Goal: Transaction & Acquisition: Obtain resource

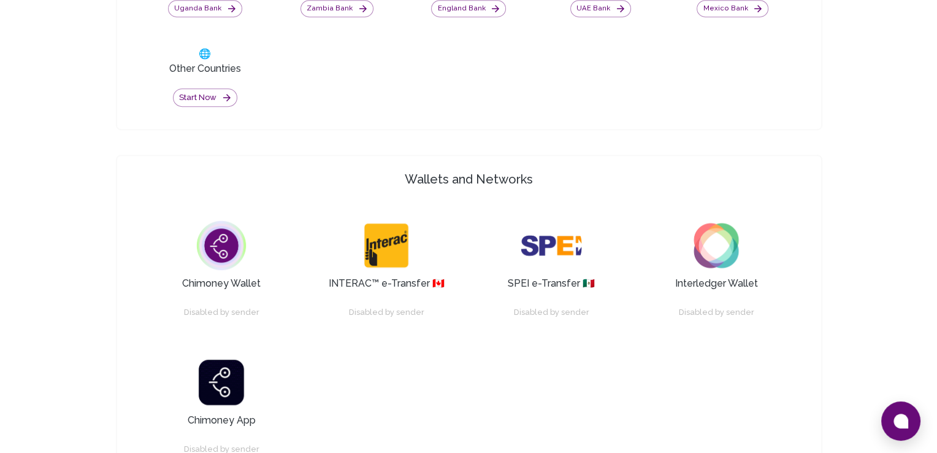
scroll to position [395, 0]
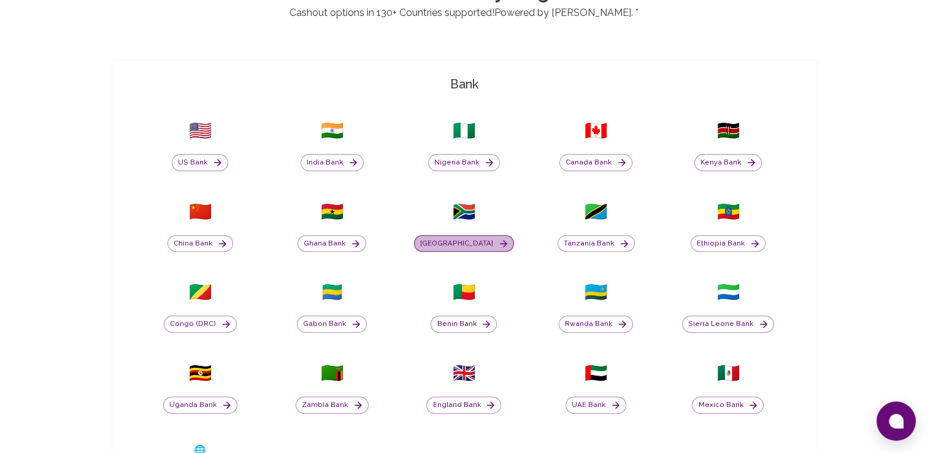
click at [498, 239] on icon "button" at bounding box center [503, 243] width 11 height 11
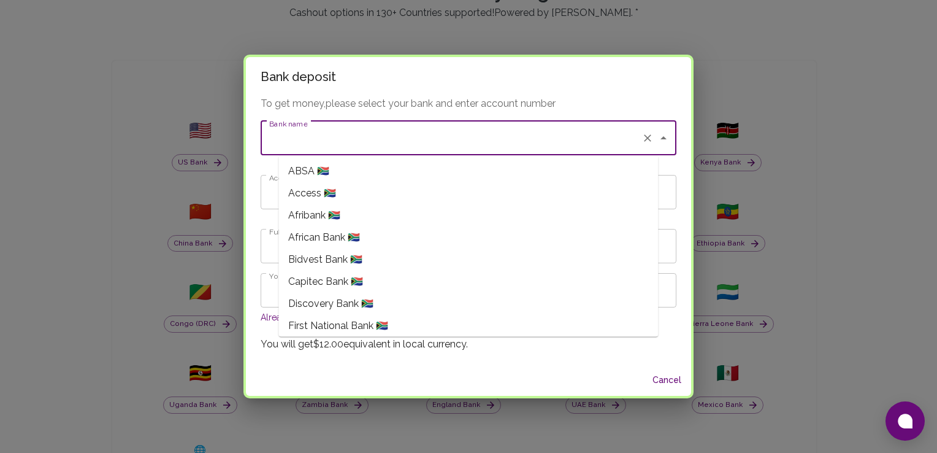
click at [510, 148] on input "Bank name" at bounding box center [451, 137] width 370 height 23
click at [500, 318] on li "First National Bank 🇿🇦" at bounding box center [468, 326] width 380 height 22
type input "First National Bank"
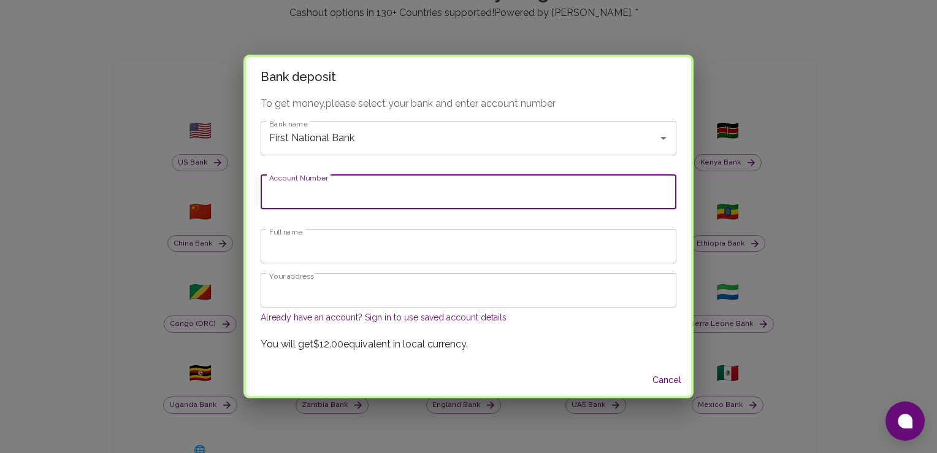
click at [423, 184] on input "Account Number" at bounding box center [469, 192] width 416 height 34
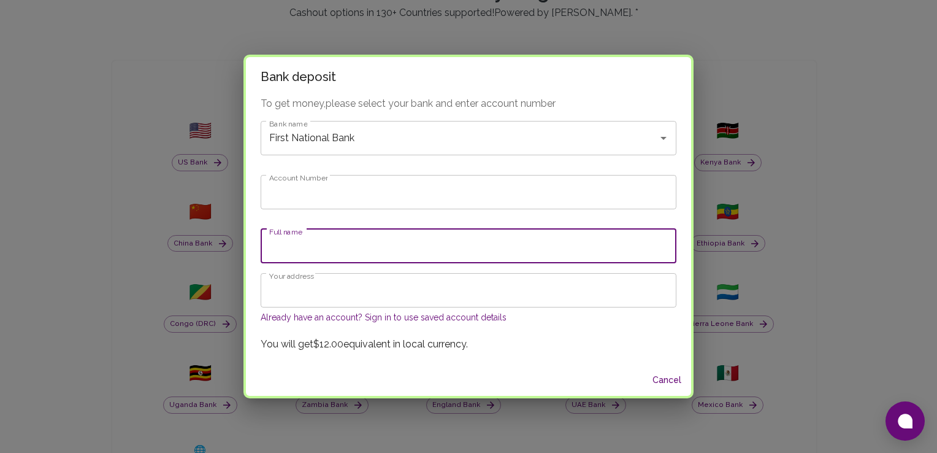
click at [395, 256] on input "Full name" at bounding box center [469, 246] width 416 height 34
type input "Matshidiso [PERSON_NAME] Phate"
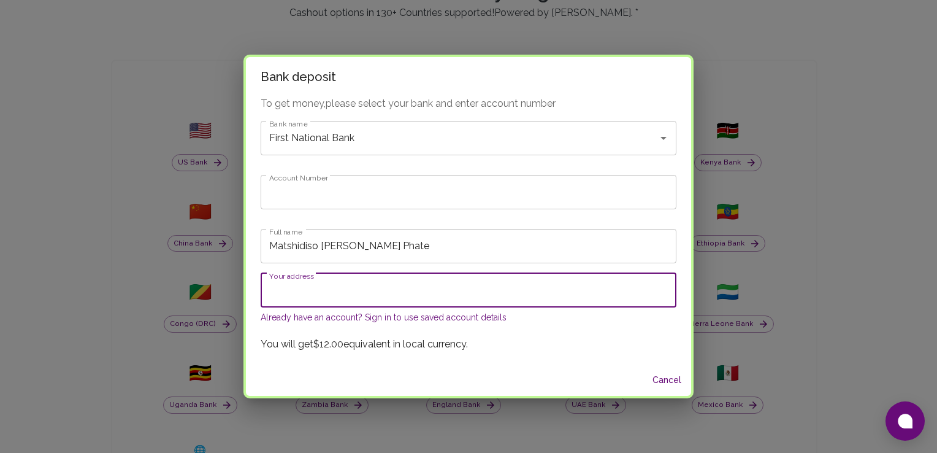
click at [353, 299] on input "Your address" at bounding box center [469, 290] width 416 height 34
type input "[STREET_ADDRESS]"
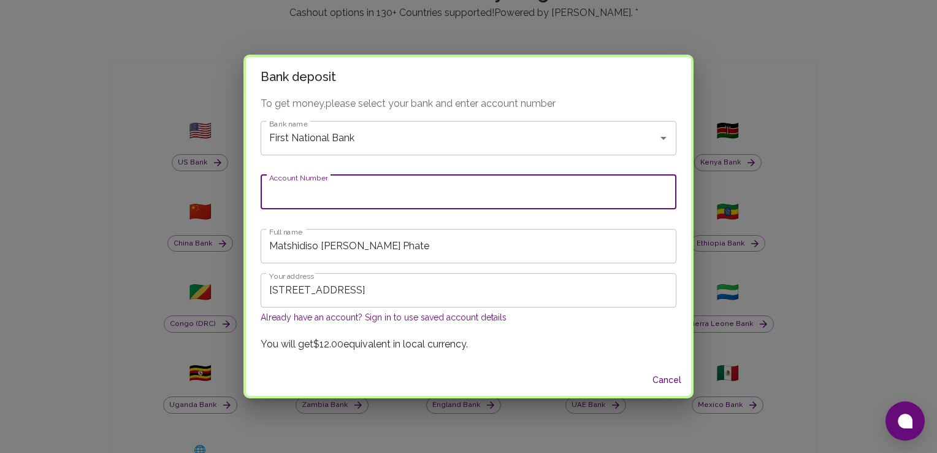
click at [461, 188] on input "Account Number" at bounding box center [469, 192] width 416 height 34
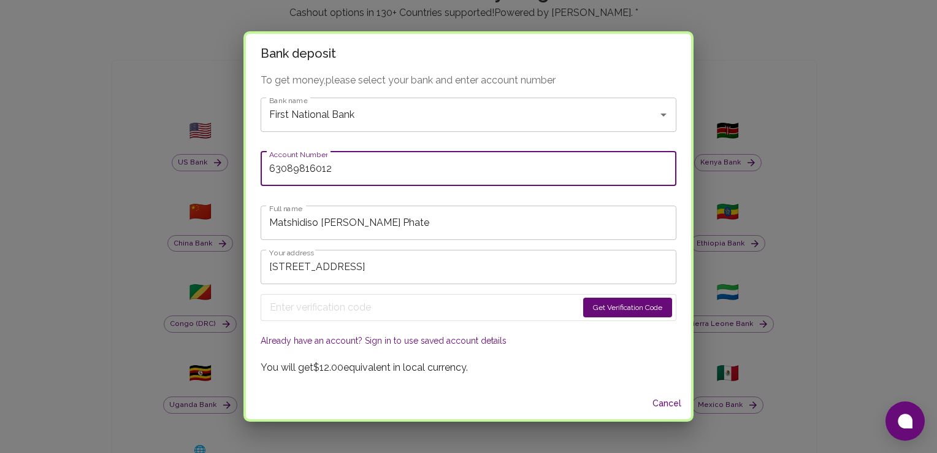
type input "63089816012"
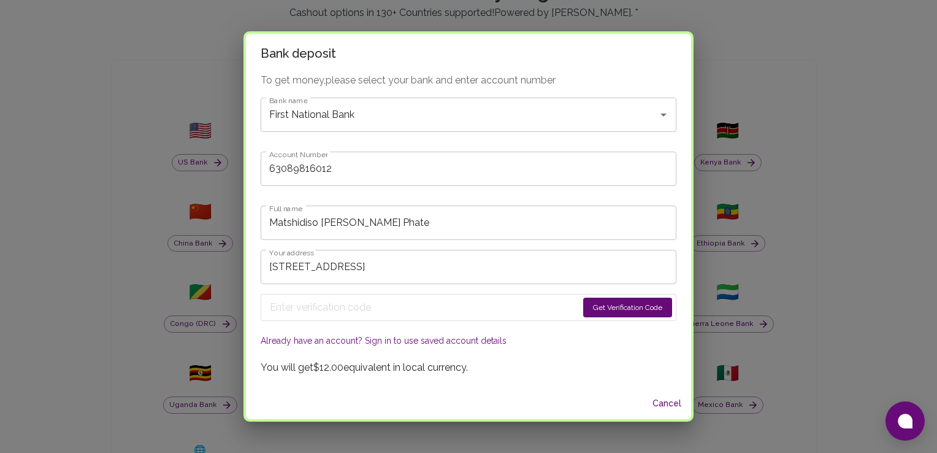
click at [583, 313] on button "Get Verification Code" at bounding box center [627, 307] width 89 height 20
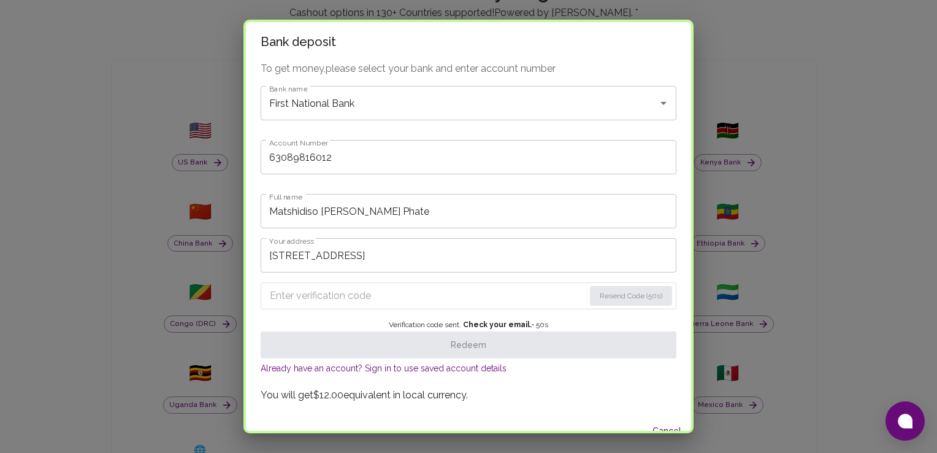
click at [346, 291] on input "Enter verification code" at bounding box center [427, 296] width 315 height 20
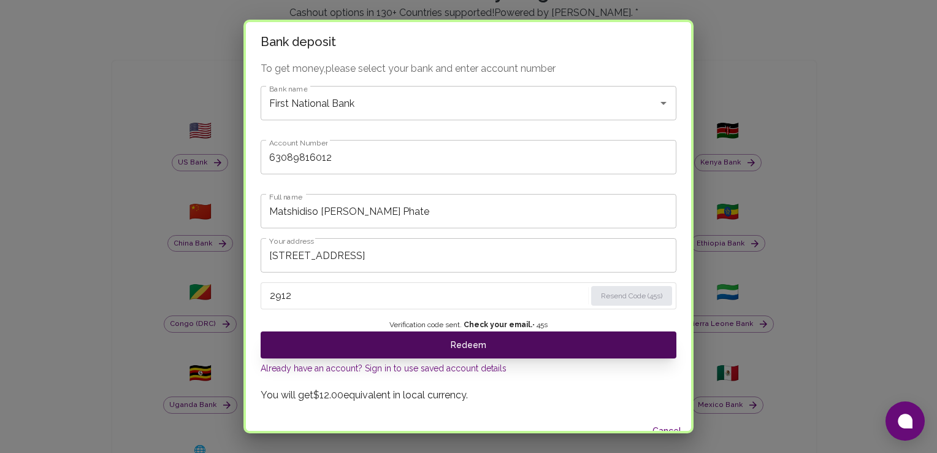
type input "2912"
click at [449, 348] on button "Redeem" at bounding box center [469, 344] width 416 height 27
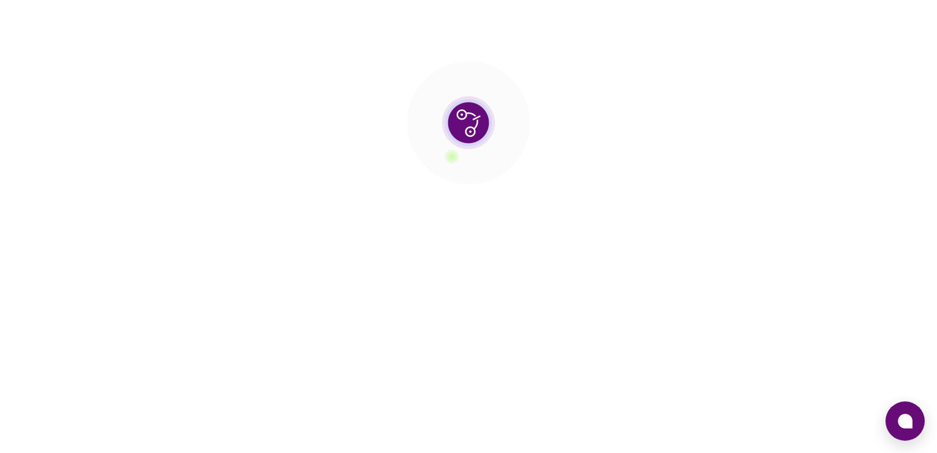
scroll to position [0, 0]
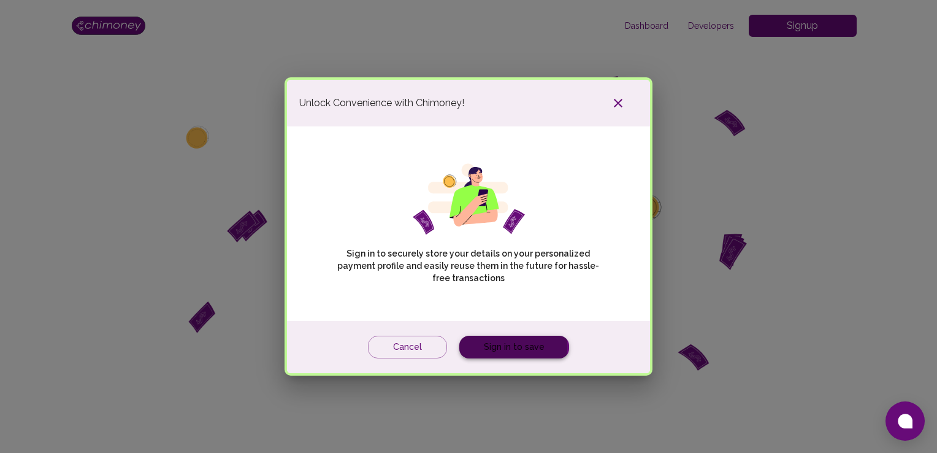
click at [478, 346] on link "Sign in to save" at bounding box center [514, 346] width 110 height 23
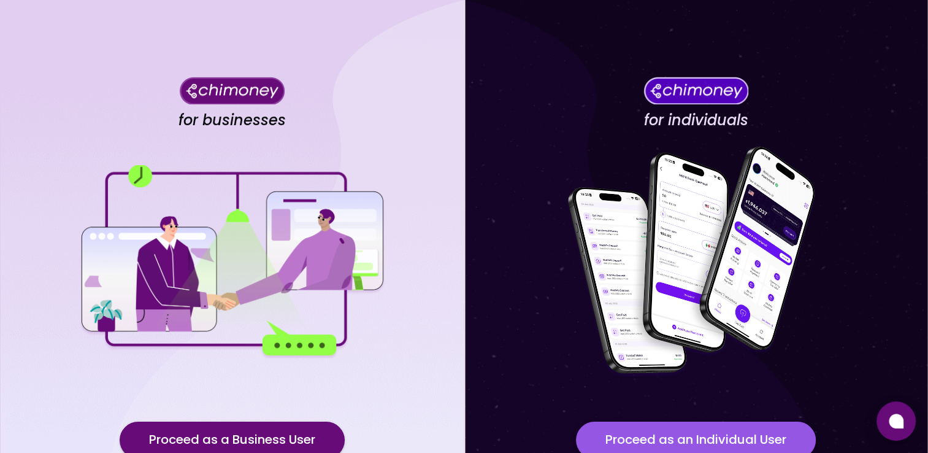
click at [670, 430] on button "Proceed as an Individual User" at bounding box center [696, 439] width 240 height 37
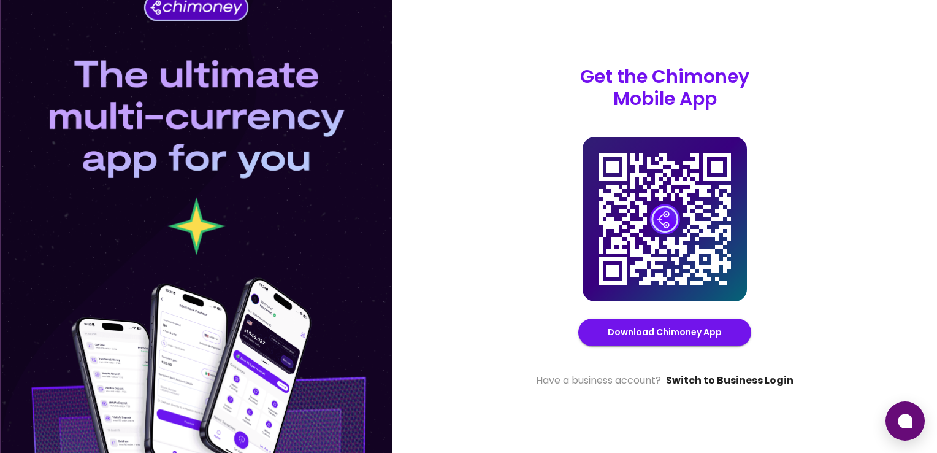
click at [715, 377] on link "Switch to Business Login" at bounding box center [730, 380] width 128 height 15
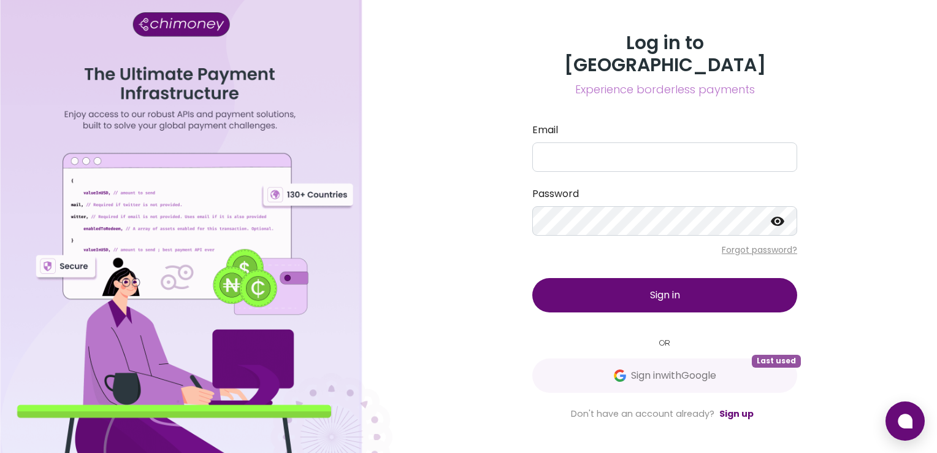
click at [715, 377] on button "Sign in with Google Last used" at bounding box center [664, 375] width 265 height 34
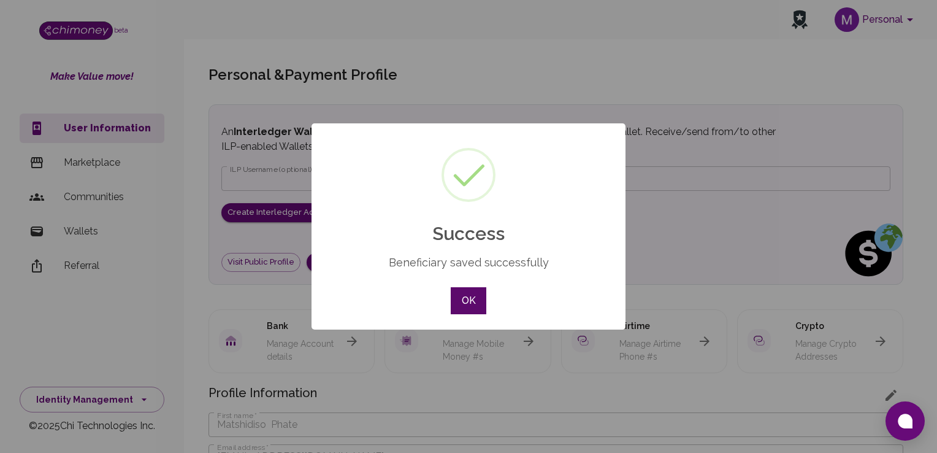
click at [478, 293] on button "OK" at bounding box center [469, 300] width 36 height 27
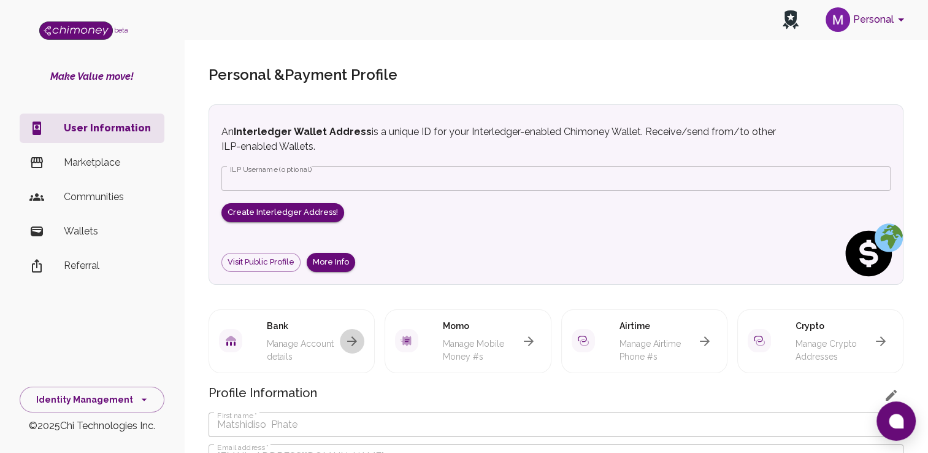
click at [353, 343] on icon "button" at bounding box center [352, 341] width 10 height 10
